Goal: Find specific page/section: Find specific page/section

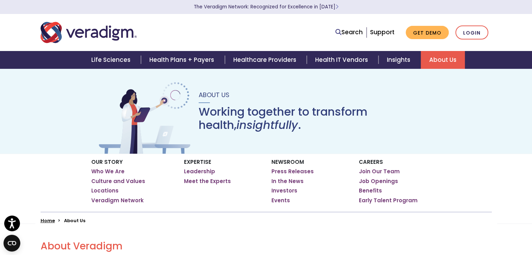
click at [278, 31] on div "Search Support Get Demo Login" at bounding box center [362, 33] width 269 height 14
